Goal: Information Seeking & Learning: Learn about a topic

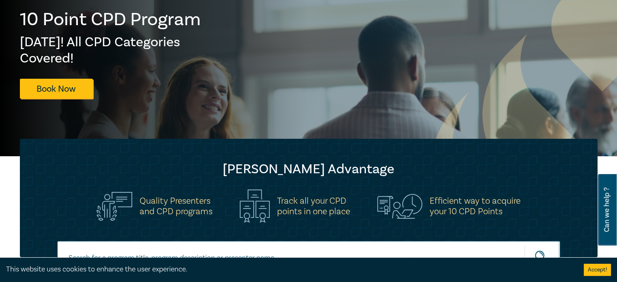
scroll to position [146, 0]
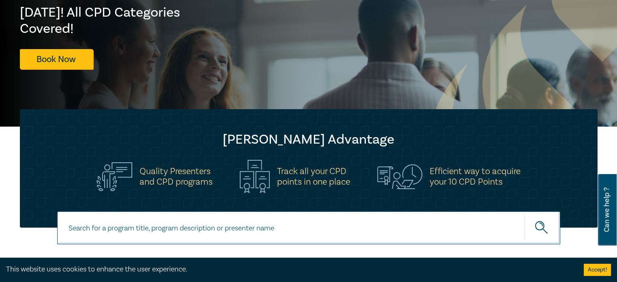
click at [242, 232] on input at bounding box center [308, 227] width 503 height 33
type input "certificates"
click at [524, 215] on button "submit" at bounding box center [542, 227] width 36 height 25
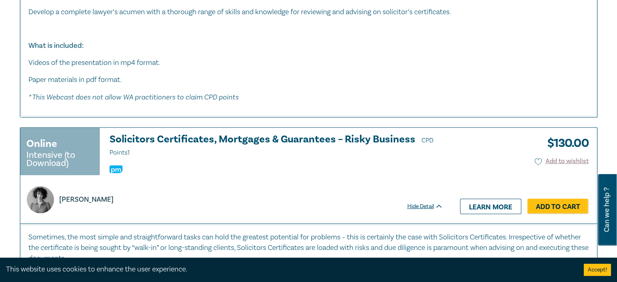
scroll to position [1947, 0]
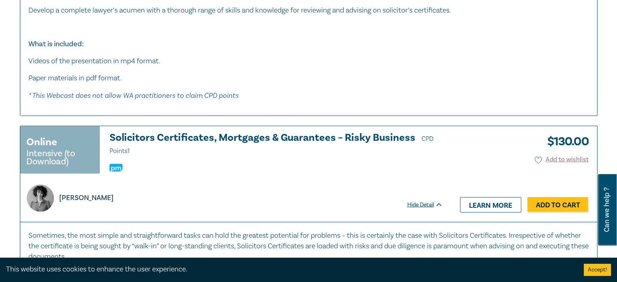
click at [116, 166] on img at bounding box center [116, 168] width 13 height 8
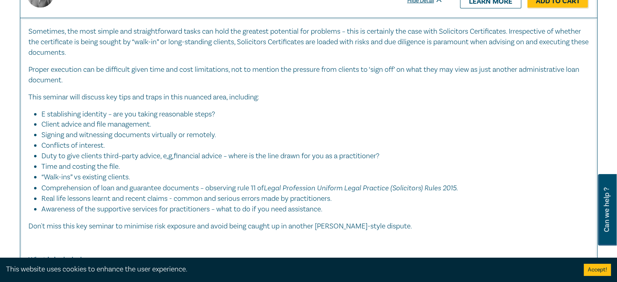
scroll to position [2069, 0]
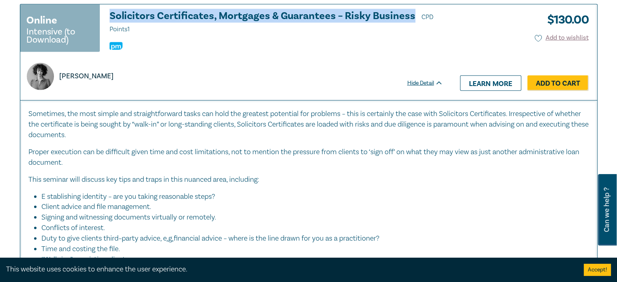
drag, startPoint x: 107, startPoint y: 12, endPoint x: 412, endPoint y: 11, distance: 305.0
click at [412, 11] on div "Online Intensive (to Download) Solicitors Certificates, Mortgages & Guarantees …" at bounding box center [231, 32] width 423 height 43
copy h3 "Solicitors Certificates, Mortgages & Guarantees – Risky Business"
